Goal: Check status: Check status

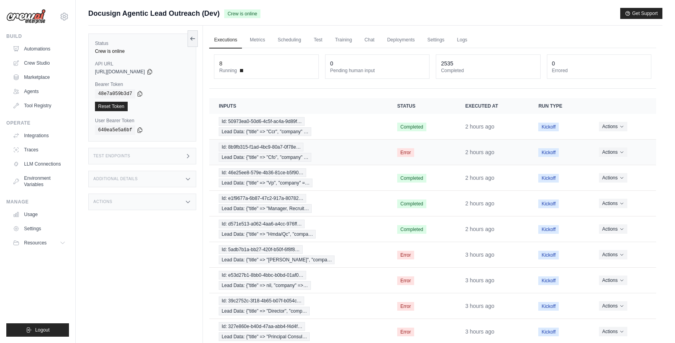
click at [326, 154] on div "Id: 8b9fb315-f1ad-4bc9-80a7-0f78e… Lead Data: {"title" => "Cfo", "company" …" at bounding box center [299, 152] width 160 height 19
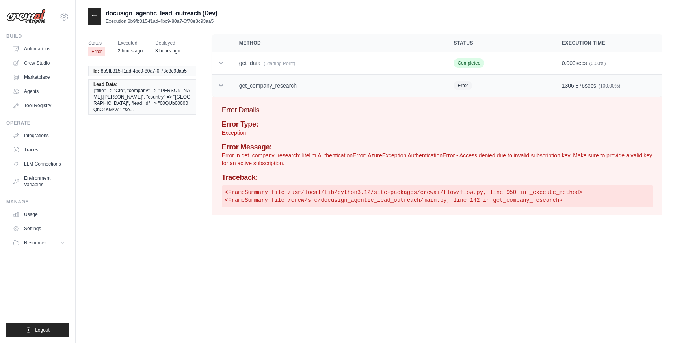
click at [577, 89] on td "1306.876 secs (100.00%)" at bounding box center [607, 85] width 110 height 22
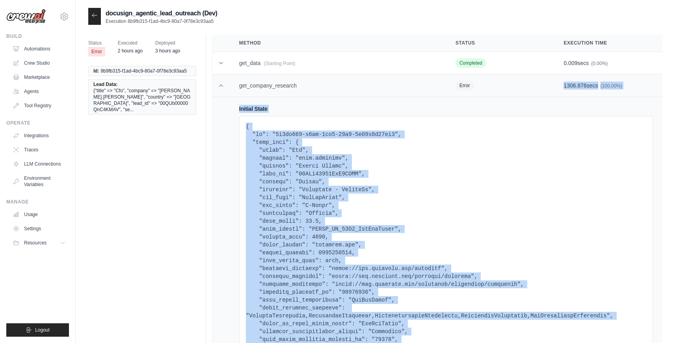
click at [577, 89] on td "1306.876 secs (100.00%)" at bounding box center [608, 85] width 108 height 22
